Goal: Information Seeking & Learning: Check status

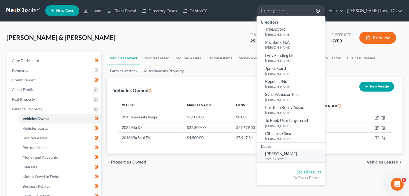
type input "mcglinche"
click at [281, 152] on span "[PERSON_NAME]" at bounding box center [281, 153] width 32 height 5
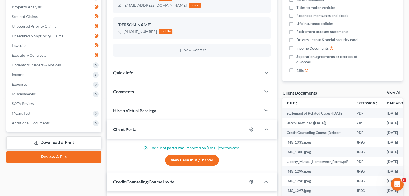
scroll to position [120, 0]
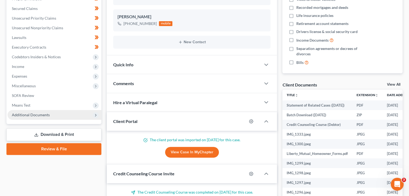
click at [34, 114] on span "Additional Documents" at bounding box center [31, 115] width 38 height 5
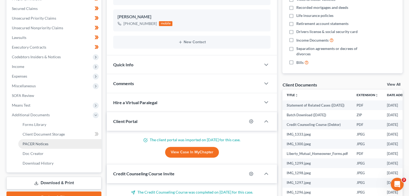
click at [44, 142] on span "PACER Notices" at bounding box center [36, 144] width 26 height 5
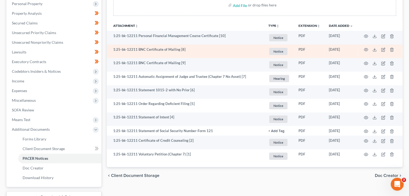
scroll to position [106, 0]
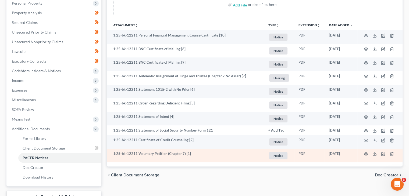
click at [369, 150] on td at bounding box center [379, 156] width 45 height 14
click at [364, 154] on icon "button" at bounding box center [365, 154] width 4 height 4
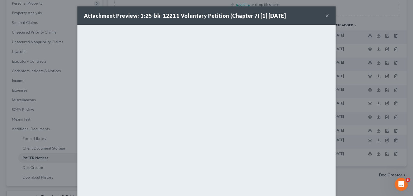
click at [325, 16] on button "×" at bounding box center [327, 15] width 4 height 6
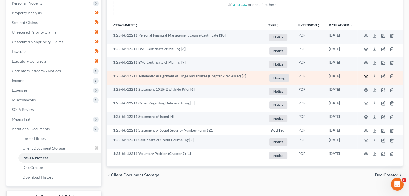
click at [364, 77] on icon "button" at bounding box center [366, 76] width 4 height 3
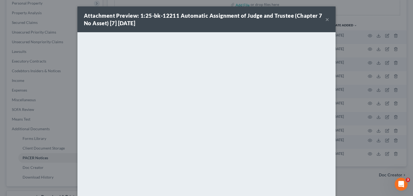
click at [326, 21] on button "×" at bounding box center [327, 19] width 4 height 6
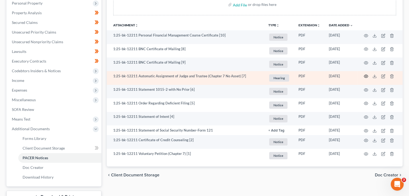
click at [366, 75] on icon "button" at bounding box center [365, 76] width 4 height 4
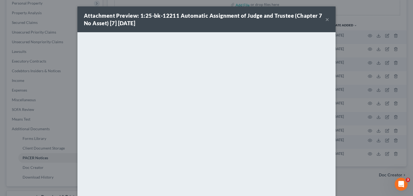
click at [326, 20] on button "×" at bounding box center [327, 19] width 4 height 6
